Goal: Task Accomplishment & Management: Complete application form

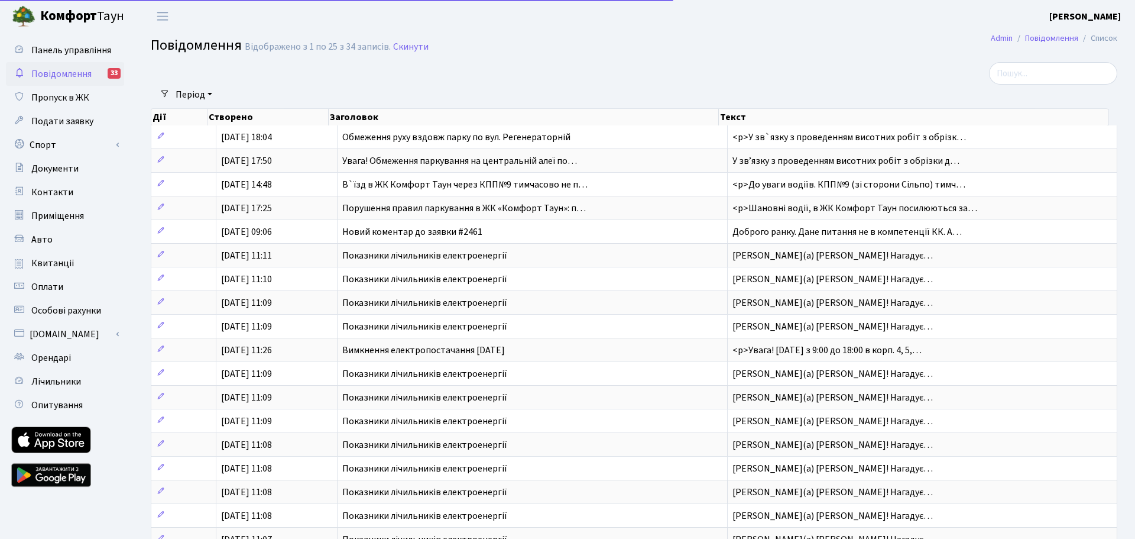
select select "25"
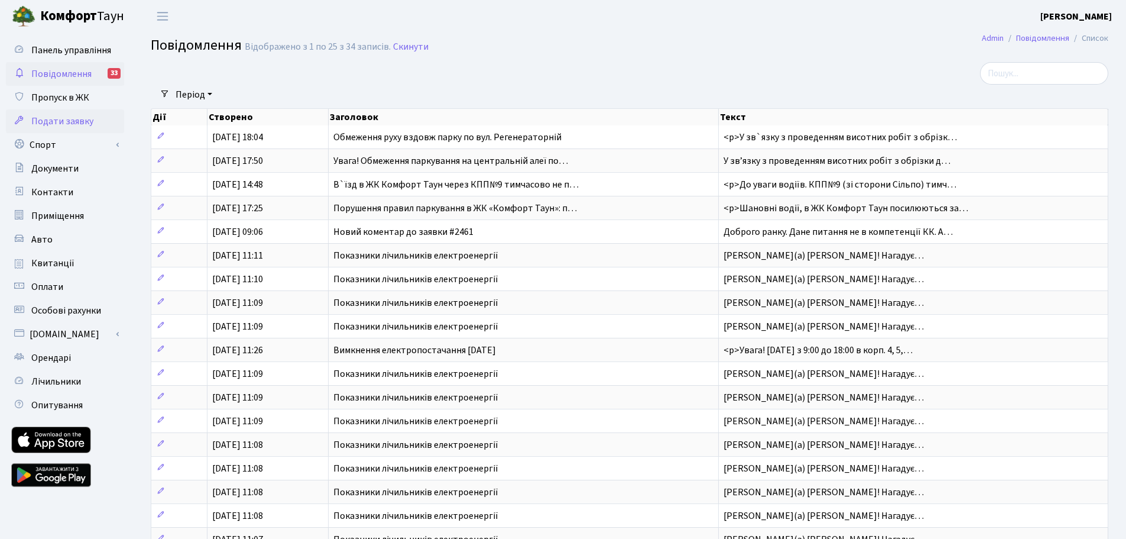
click at [71, 123] on span "Подати заявку" at bounding box center [62, 121] width 62 height 13
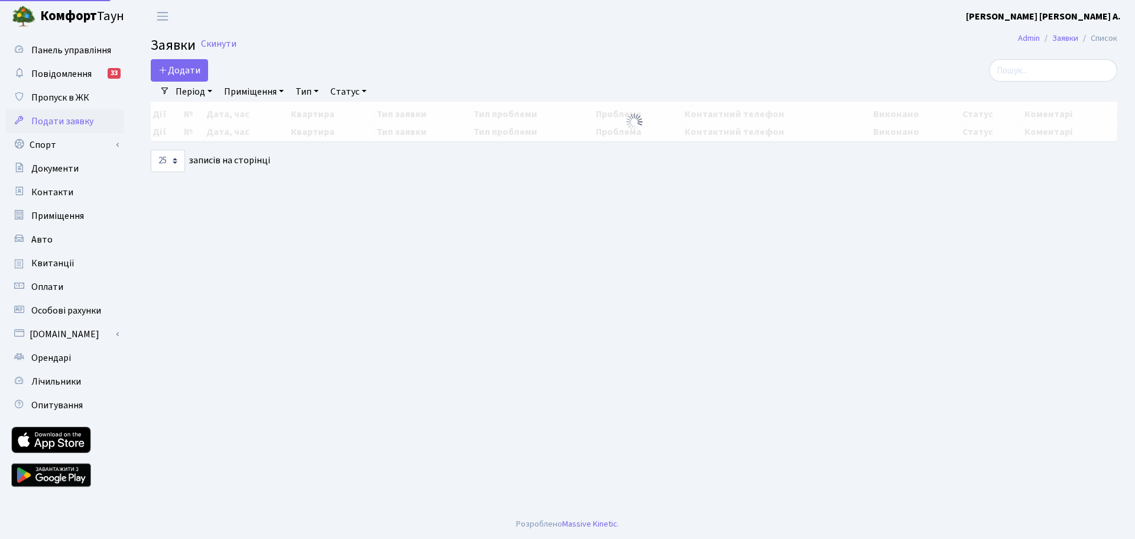
select select "25"
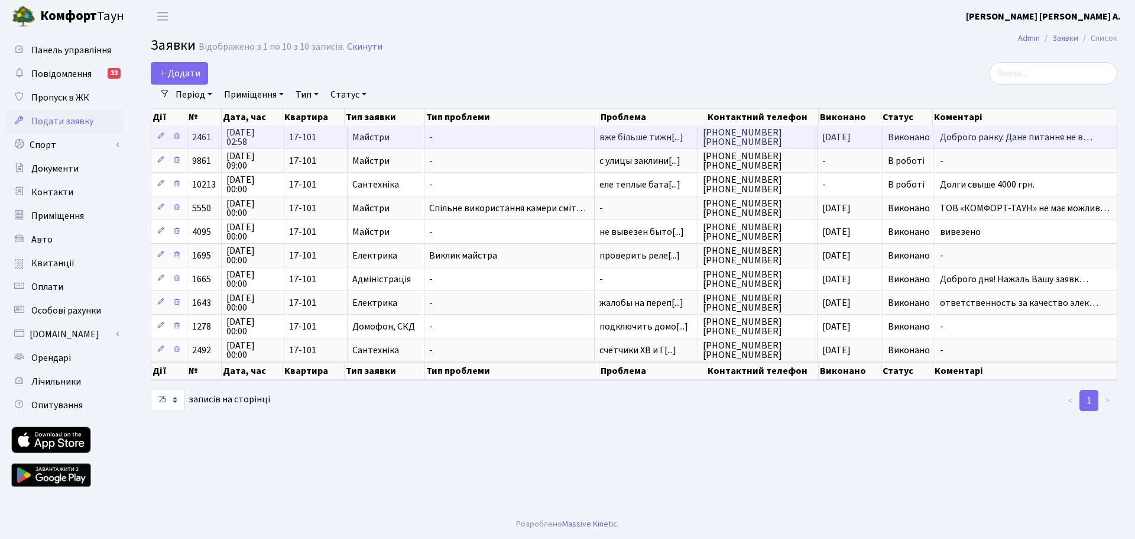
click at [948, 141] on span "Доброго ранку. Дане питання не в…" at bounding box center [1026, 136] width 172 height 9
click at [1106, 142] on td "Доброго ранку. Дане питання не в…" at bounding box center [1026, 136] width 182 height 23
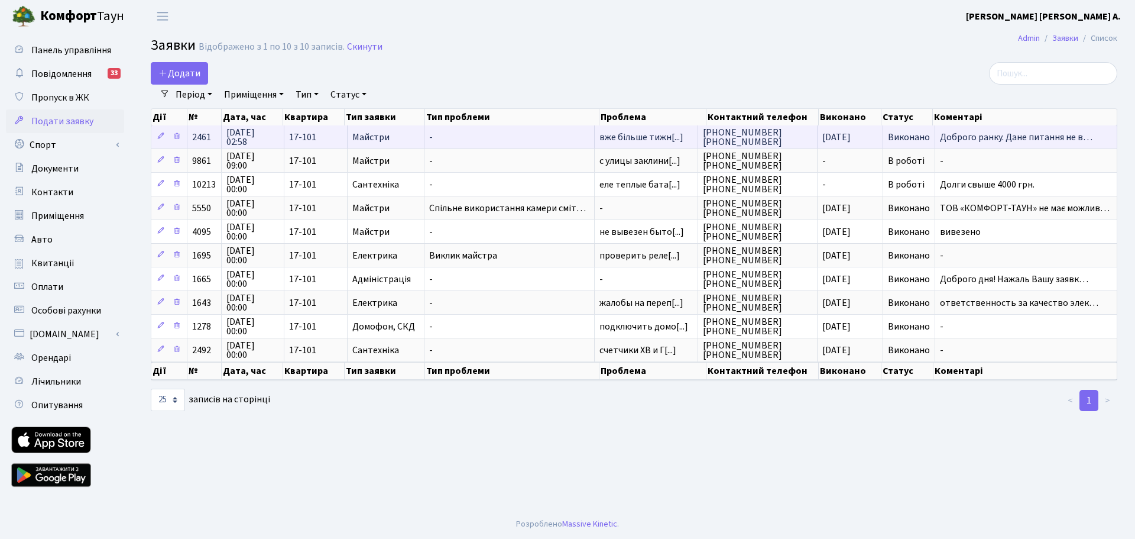
click at [1106, 142] on td "Доброго ранку. Дане питання не в…" at bounding box center [1026, 136] width 182 height 23
click at [226, 134] on span "03.04.2025 02:58" at bounding box center [252, 137] width 53 height 19
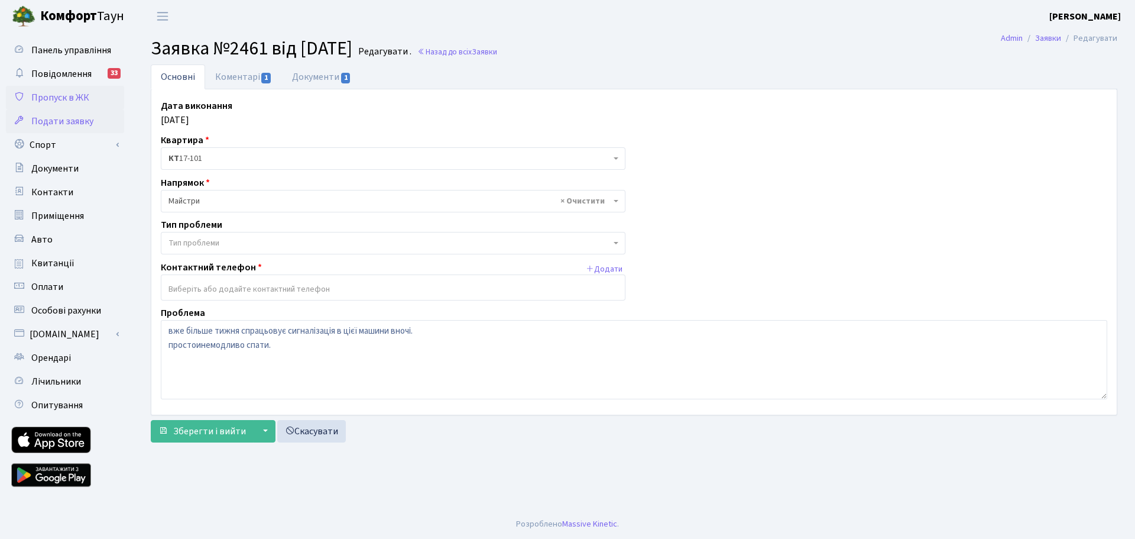
click at [74, 90] on link "Пропуск в ЖК" at bounding box center [65, 98] width 118 height 24
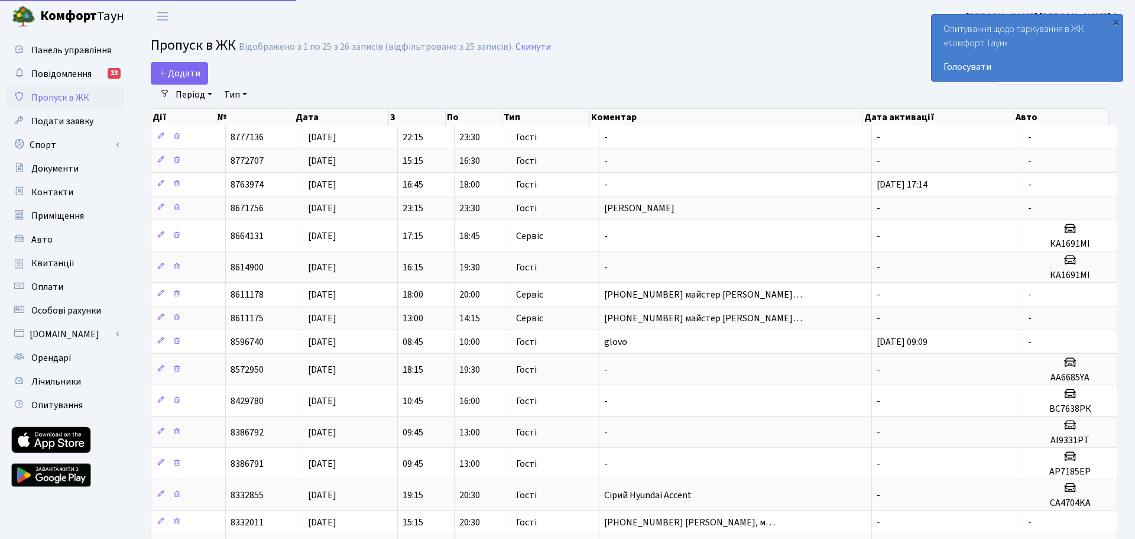
select select "25"
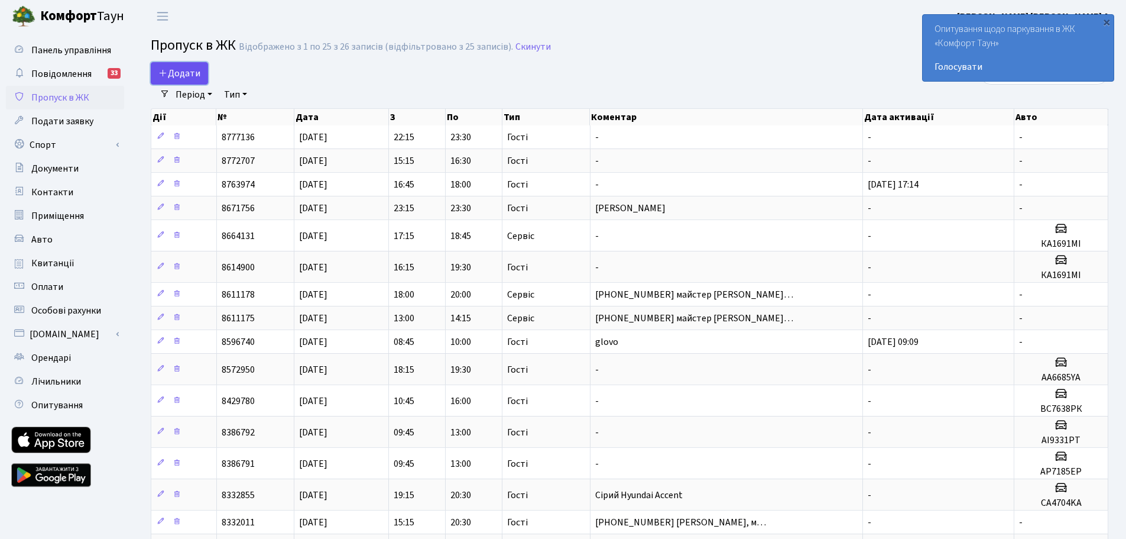
click at [186, 67] on span "Додати" at bounding box center [179, 73] width 42 height 13
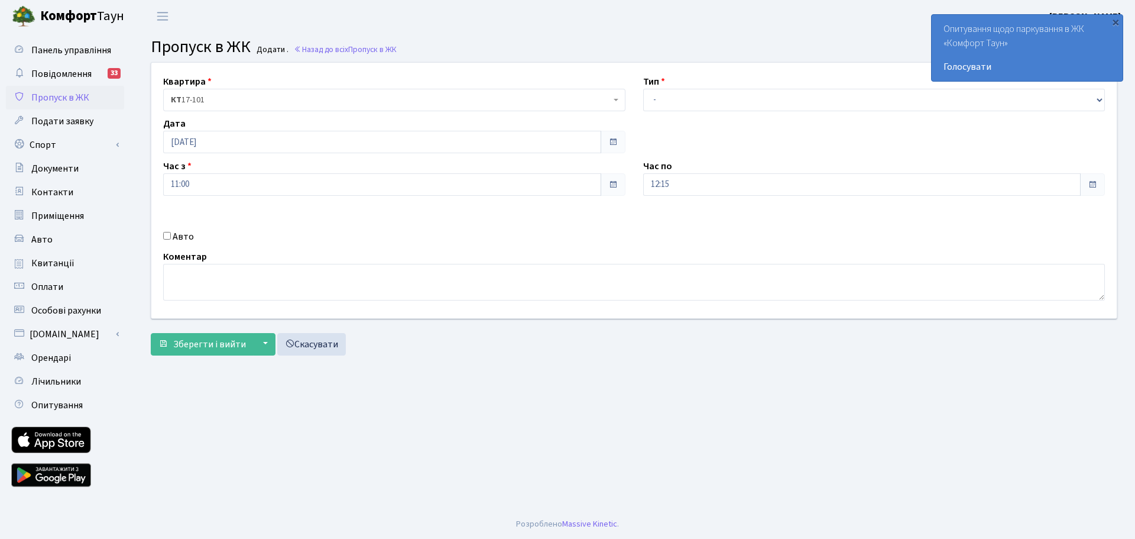
click at [429, 224] on div "Квартира <b>КТ</b>&nbsp;&nbsp;&nbsp;&nbsp;17-101 КТ 17-101 Тип - Доставка Таксі…" at bounding box center [633, 190] width 983 height 255
click at [696, 110] on select "- Доставка Таксі Гості Сервіс" at bounding box center [874, 100] width 462 height 22
select select "1"
click at [643, 89] on select "- Доставка Таксі Гості Сервіс" at bounding box center [874, 100] width 462 height 22
click at [609, 188] on span at bounding box center [612, 184] width 9 height 9
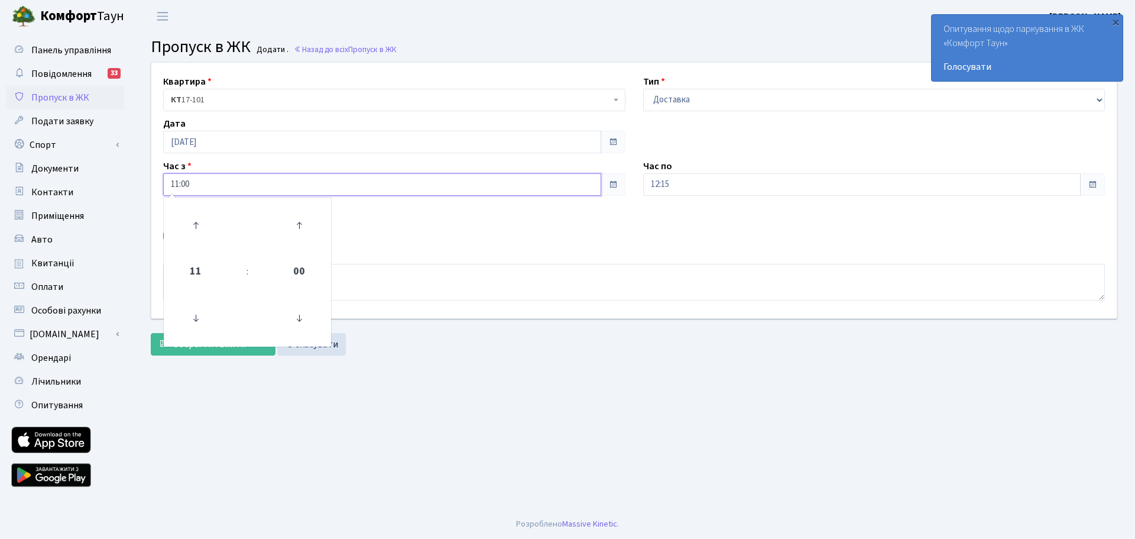
click at [241, 183] on input "11:00" at bounding box center [382, 184] width 438 height 22
click at [194, 226] on icon at bounding box center [196, 225] width 32 height 32
click at [192, 315] on icon at bounding box center [196, 318] width 32 height 32
type input "11:00"
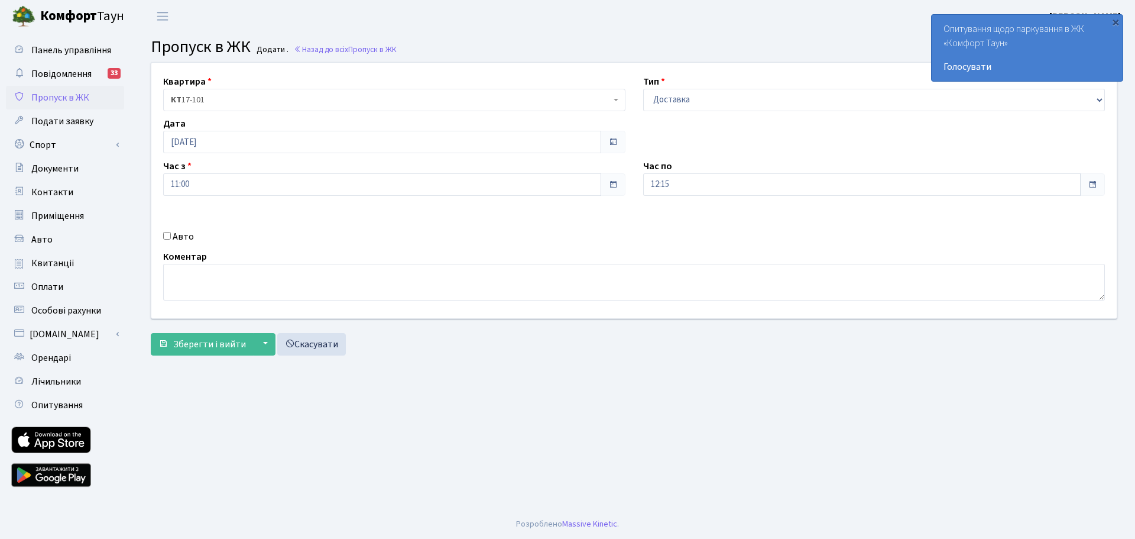
click at [426, 238] on div "Авто" at bounding box center [394, 236] width 480 height 14
click at [1036, 185] on input "12:15" at bounding box center [862, 184] width 438 height 22
click at [680, 225] on icon at bounding box center [676, 225] width 32 height 32
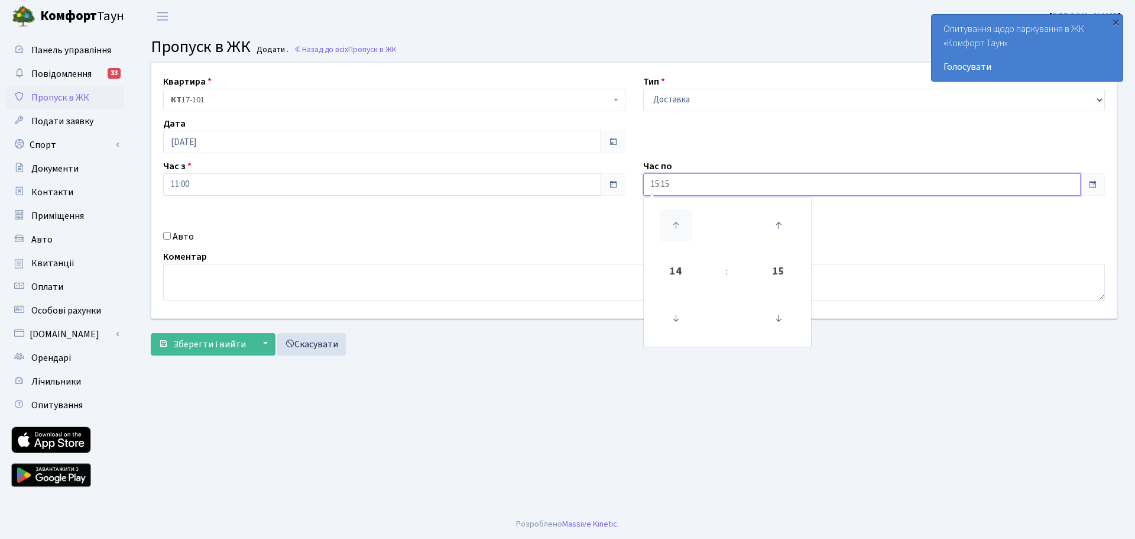
click at [680, 225] on icon at bounding box center [676, 225] width 32 height 32
type input "18:15"
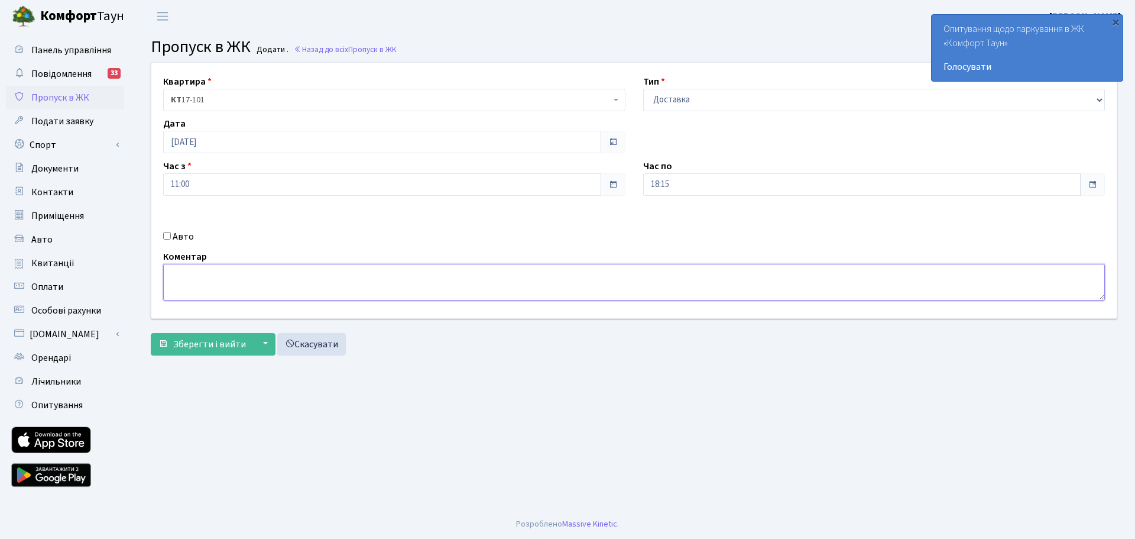
click at [921, 265] on textarea at bounding box center [634, 282] width 942 height 37
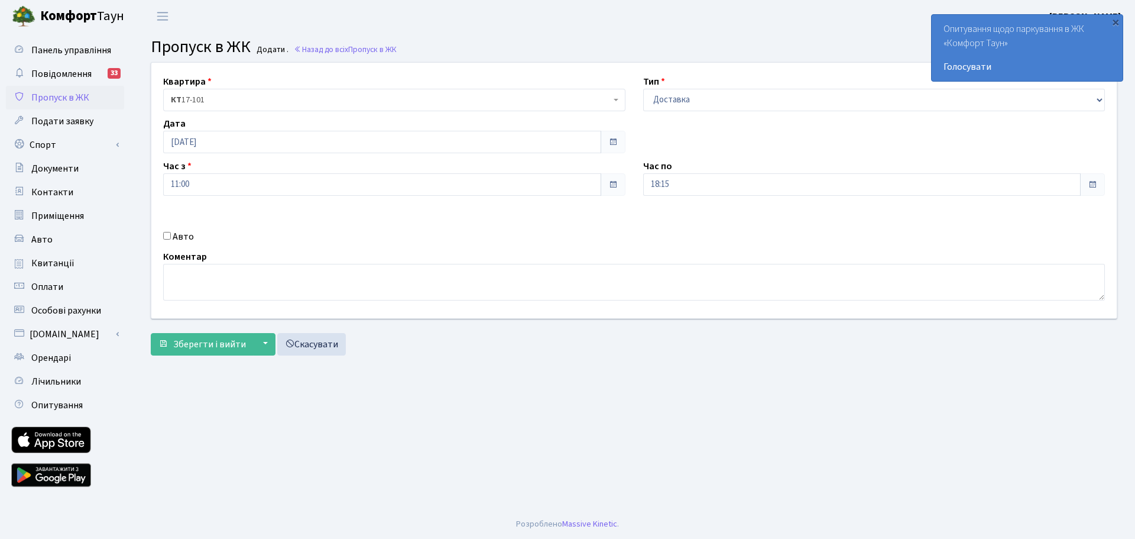
click at [167, 240] on div "Авто" at bounding box center [394, 236] width 480 height 14
click at [167, 239] on input "Авто" at bounding box center [167, 236] width 8 height 8
checkbox input "true"
type input "R"
type input "КА5256СВ"
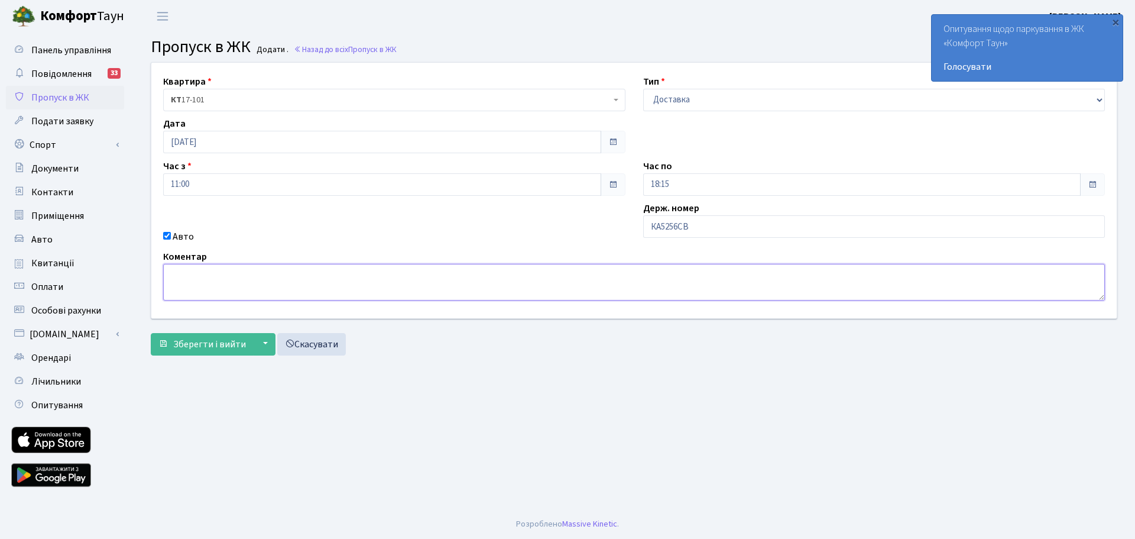
click at [237, 287] on textarea at bounding box center [634, 282] width 942 height 37
type textarea "доставка води"
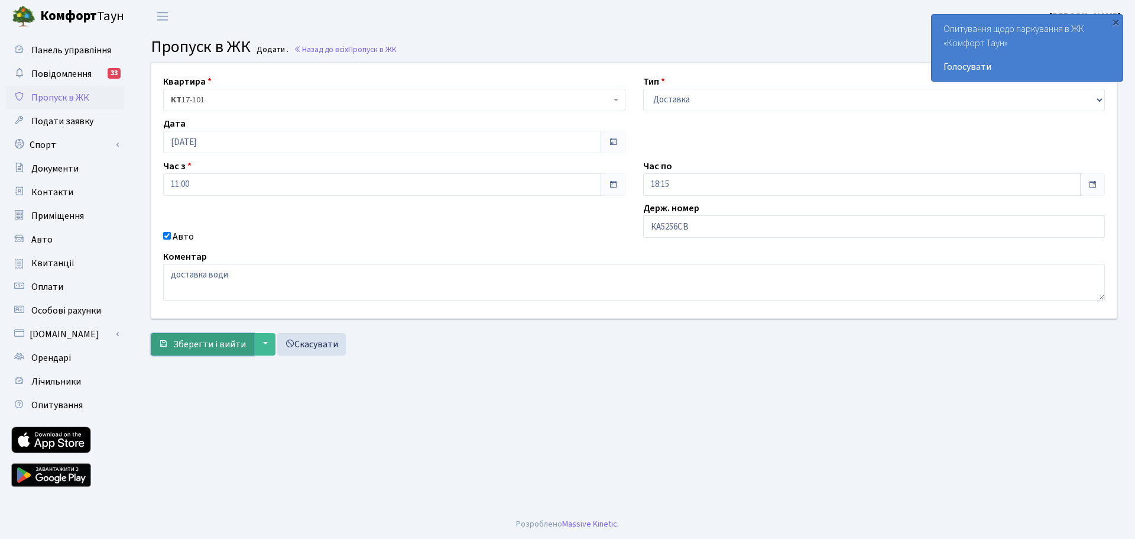
click at [226, 350] on span "Зберегти і вийти" at bounding box center [209, 344] width 73 height 13
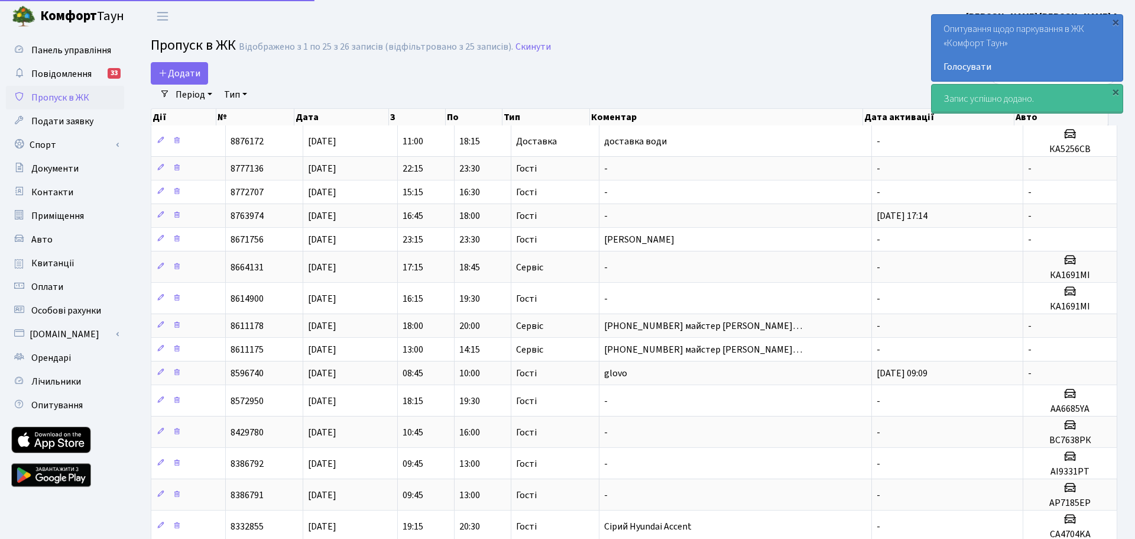
select select "25"
